Goal: Information Seeking & Learning: Learn about a topic

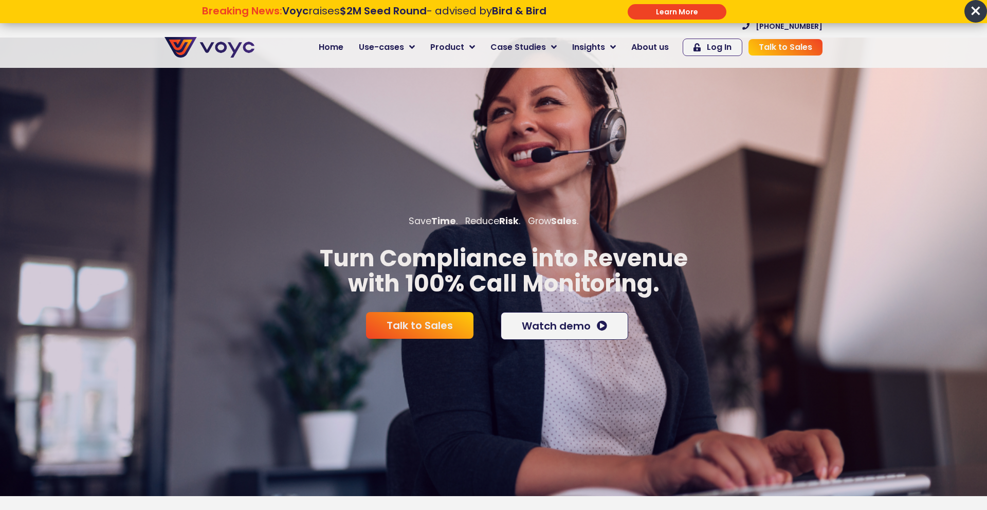
click at [974, 10] on span "×" at bounding box center [976, 11] width 23 height 23
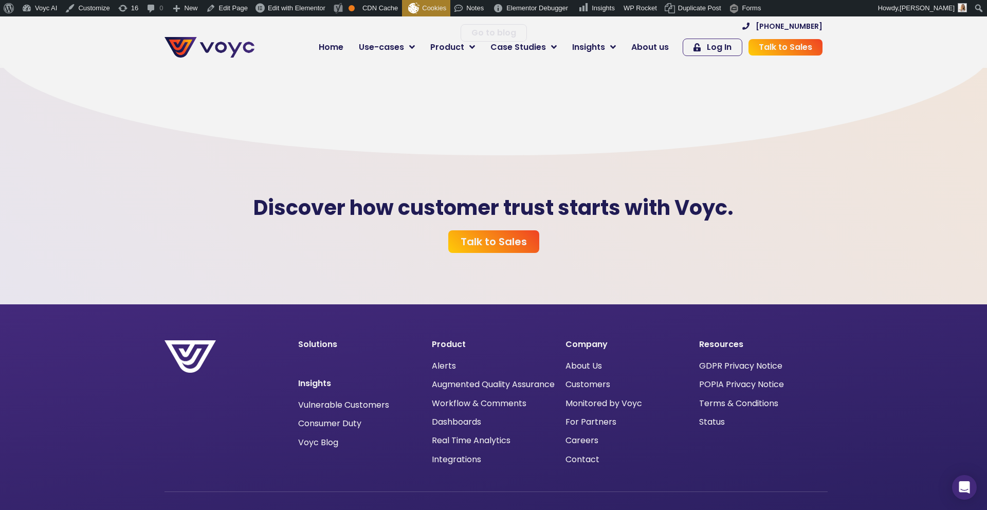
scroll to position [3019, 0]
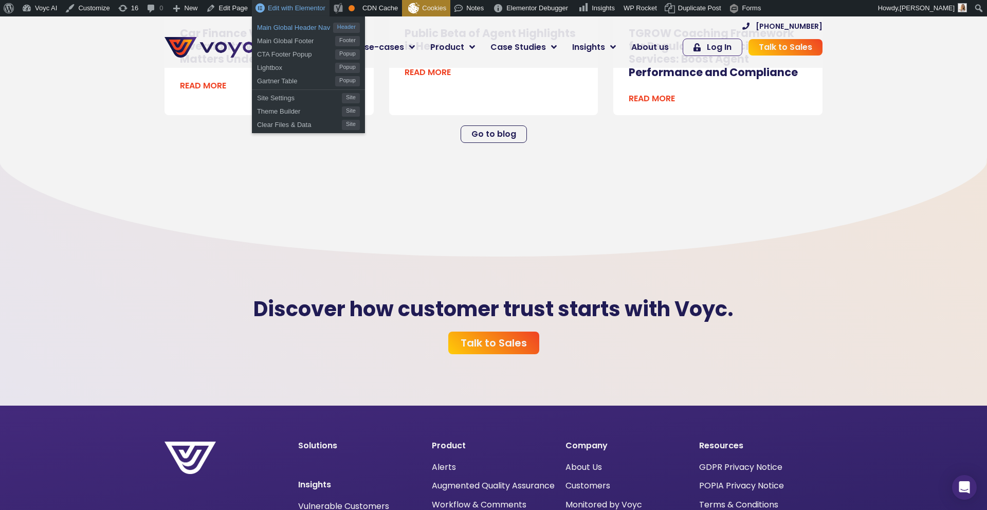
click at [298, 25] on span "Main Global Header Nav" at bounding box center [295, 26] width 76 height 13
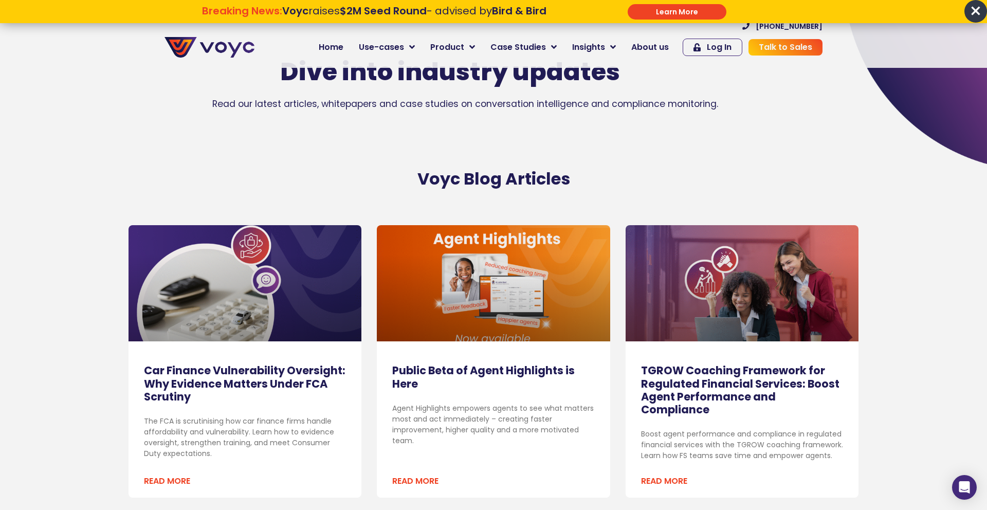
scroll to position [68, 0]
